Goal: Transaction & Acquisition: Purchase product/service

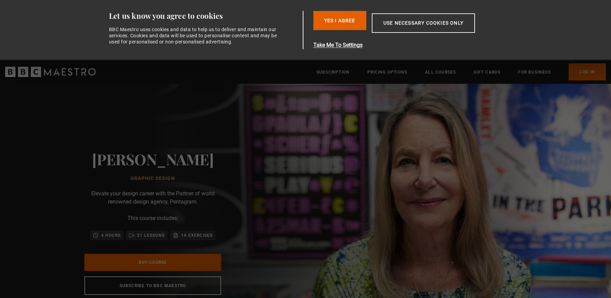
click at [244, 145] on div "[PERSON_NAME] Graphic Design Elevate your design career with the Partner of wor…" at bounding box center [152, 222] width 219 height 277
click at [280, 149] on div "[PERSON_NAME] Graphic Design Elevate your design career with the Partner of wor…" at bounding box center [153, 222] width 306 height 277
drag, startPoint x: 340, startPoint y: 19, endPoint x: 329, endPoint y: 38, distance: 21.6
click at [340, 19] on button "Yes I Agree" at bounding box center [339, 20] width 53 height 19
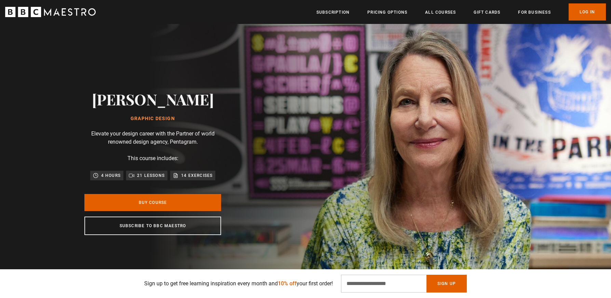
scroll to position [35, 0]
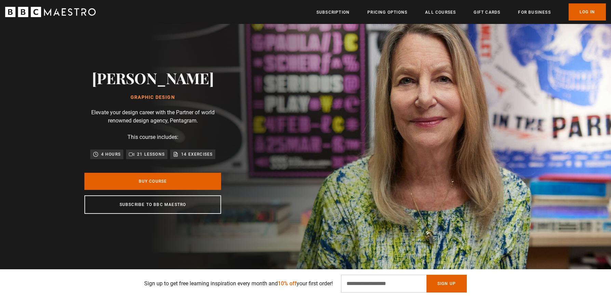
click at [306, 133] on div "[PERSON_NAME] Graphic Design Elevate your design career with the Partner of wor…" at bounding box center [153, 141] width 306 height 277
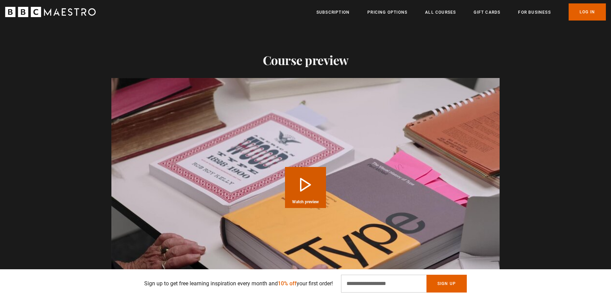
scroll to position [0, 90]
click at [298, 177] on button "Play Course overview for Graphic Design with [PERSON_NAME] Watch preview" at bounding box center [305, 187] width 41 height 41
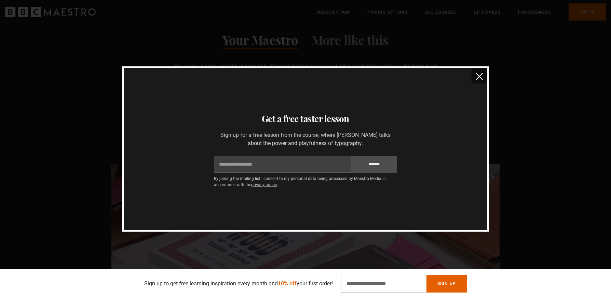
scroll to position [0, 985]
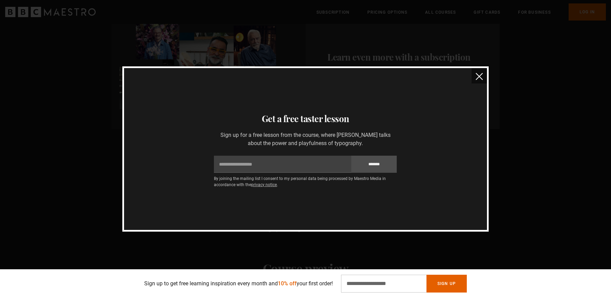
click at [482, 77] on img "close" at bounding box center [479, 76] width 7 height 7
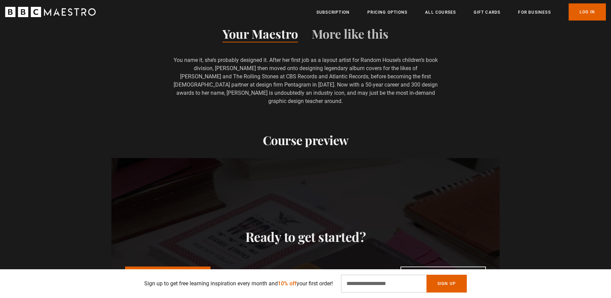
scroll to position [687, 0]
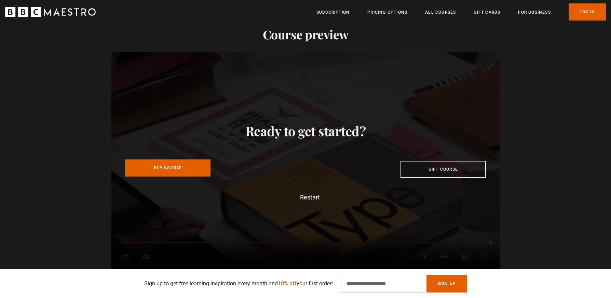
click at [181, 159] on link "Buy Course" at bounding box center [167, 167] width 85 height 17
